Goal: Register for event/course

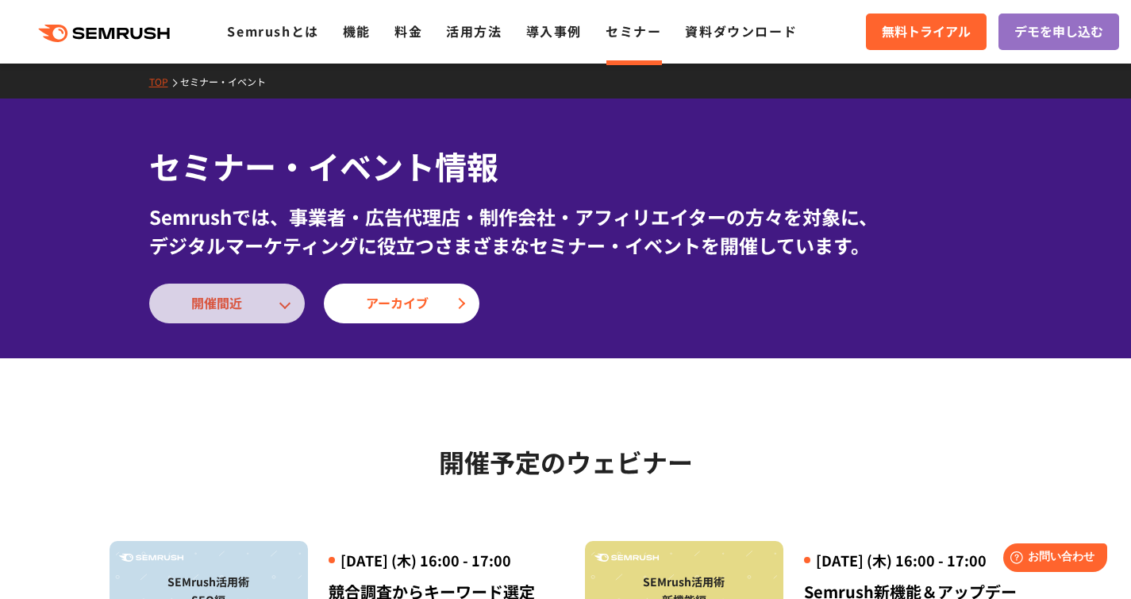
click at [259, 311] on span "開催間近" at bounding box center [226, 303] width 71 height 21
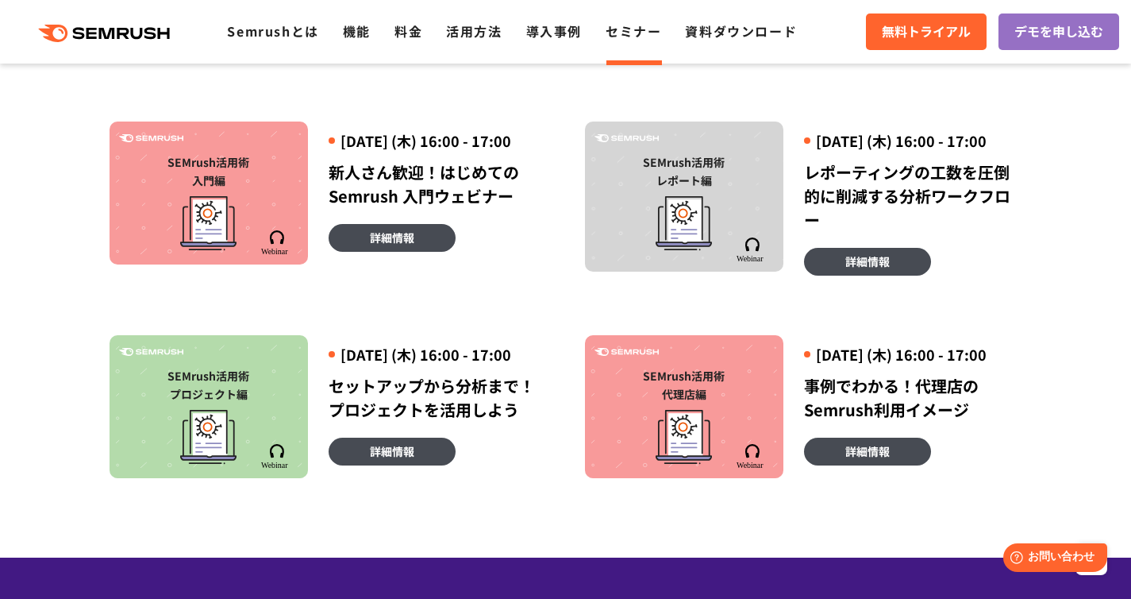
scroll to position [937, 0]
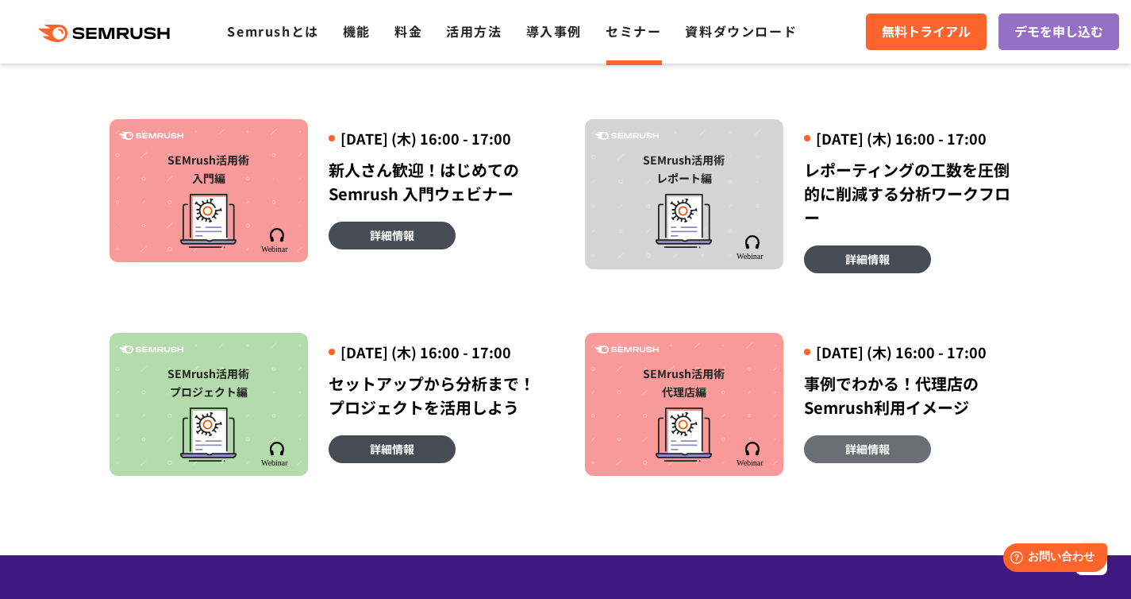
click at [880, 457] on span "詳細情報" at bounding box center [867, 448] width 44 height 17
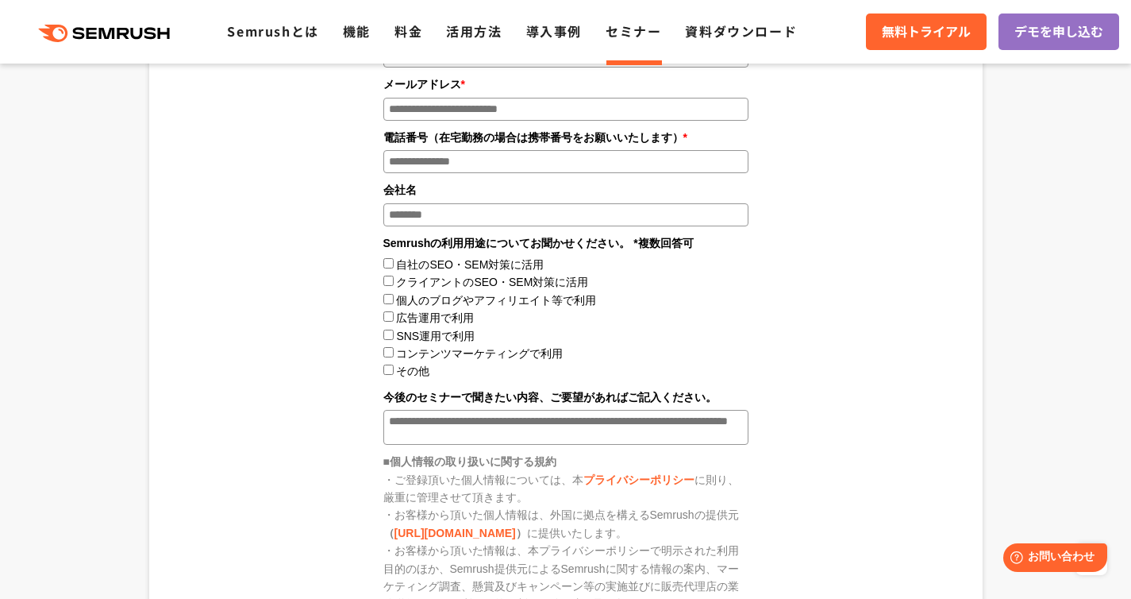
scroll to position [2146, 0]
